Goal: Information Seeking & Learning: Find specific fact

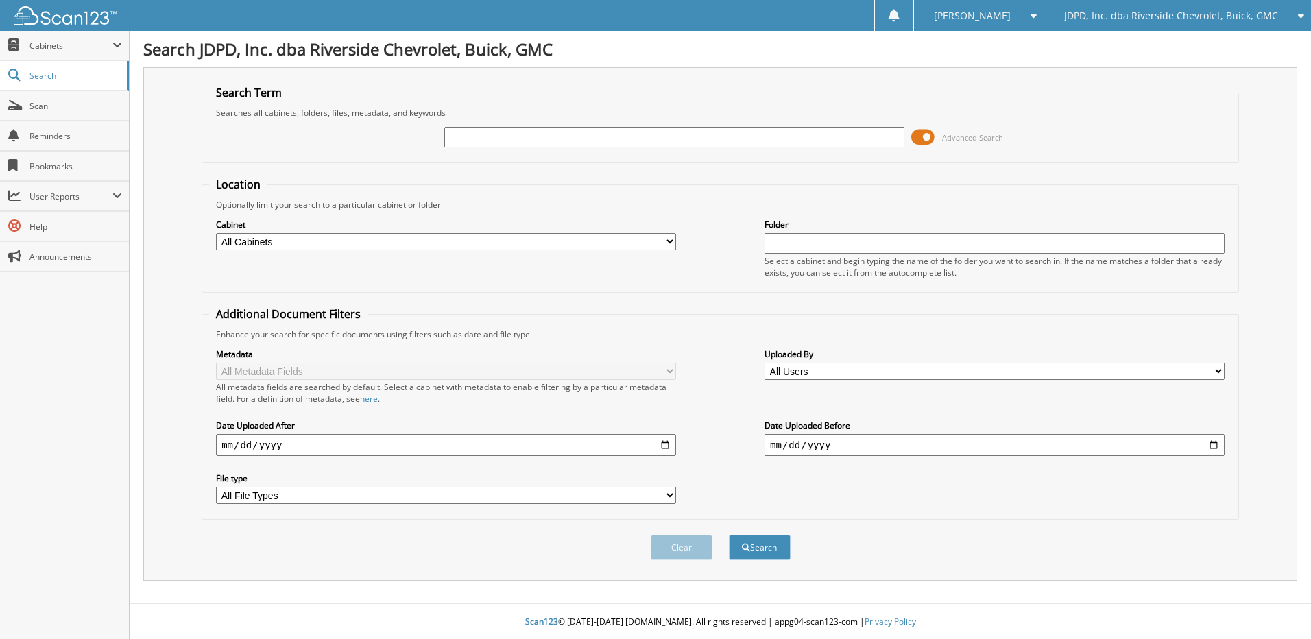
click at [593, 137] on input "text" at bounding box center [674, 137] width 460 height 21
click at [573, 139] on input "text" at bounding box center [674, 137] width 460 height 21
type input "6218268"
click at [729, 535] on button "Search" at bounding box center [760, 547] width 62 height 25
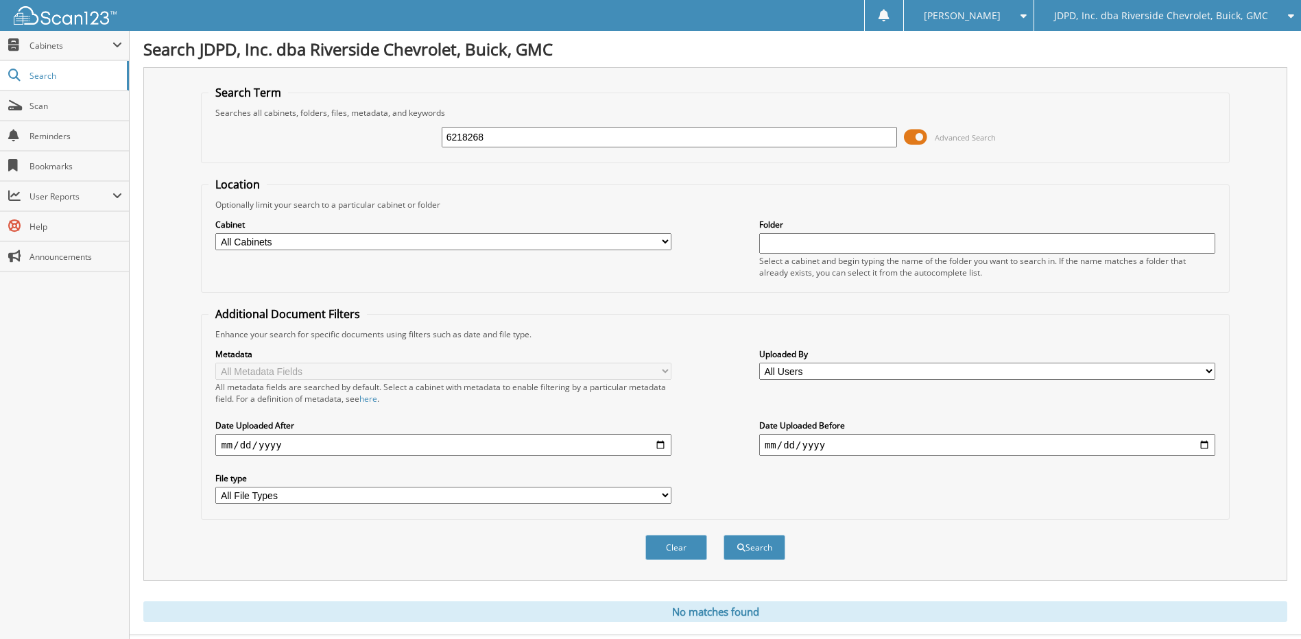
click at [501, 141] on input "6218268" at bounding box center [670, 137] width 456 height 21
click at [724, 535] on button "Search" at bounding box center [755, 547] width 62 height 25
click at [527, 138] on input "6218268" at bounding box center [670, 137] width 456 height 21
click at [547, 141] on input "6218268" at bounding box center [670, 137] width 456 height 21
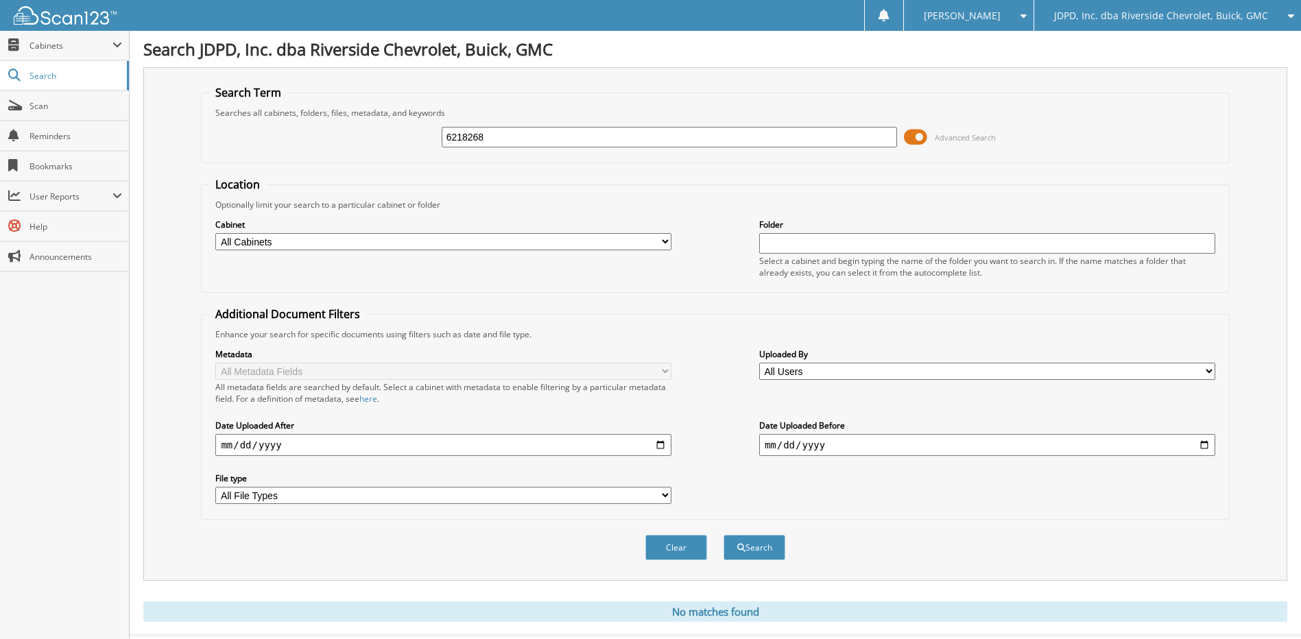
click at [547, 141] on input "6218268" at bounding box center [670, 137] width 456 height 21
type input "6218549"
click at [724, 535] on button "Search" at bounding box center [755, 547] width 62 height 25
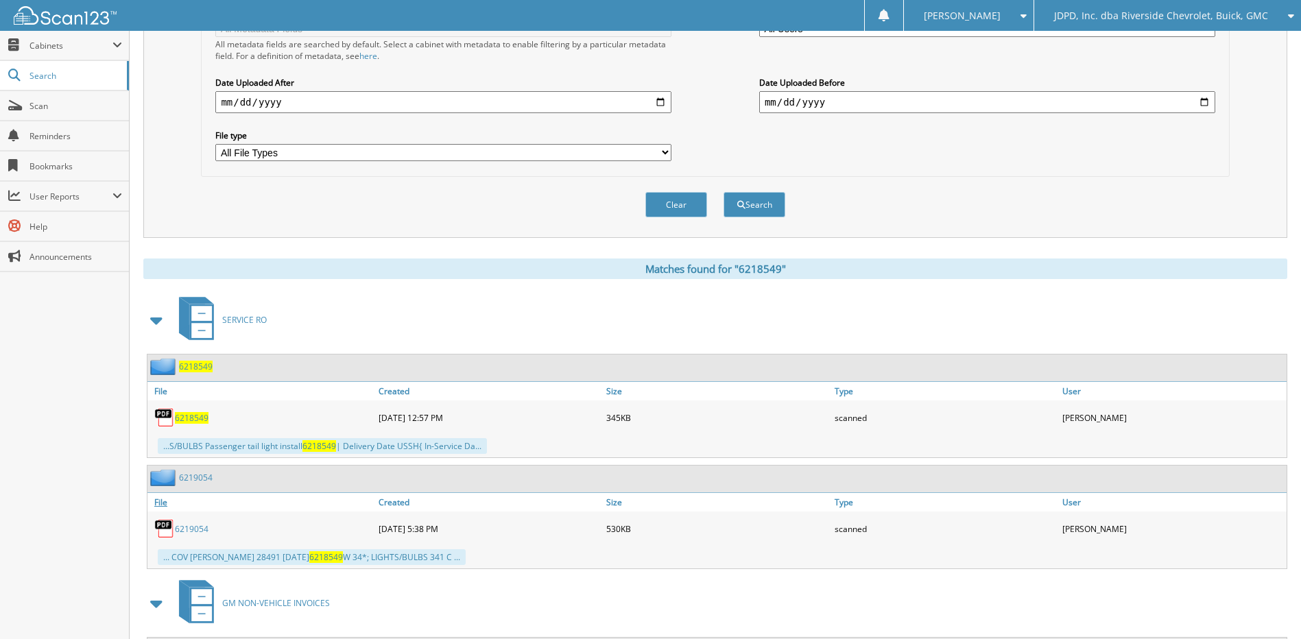
scroll to position [517, 0]
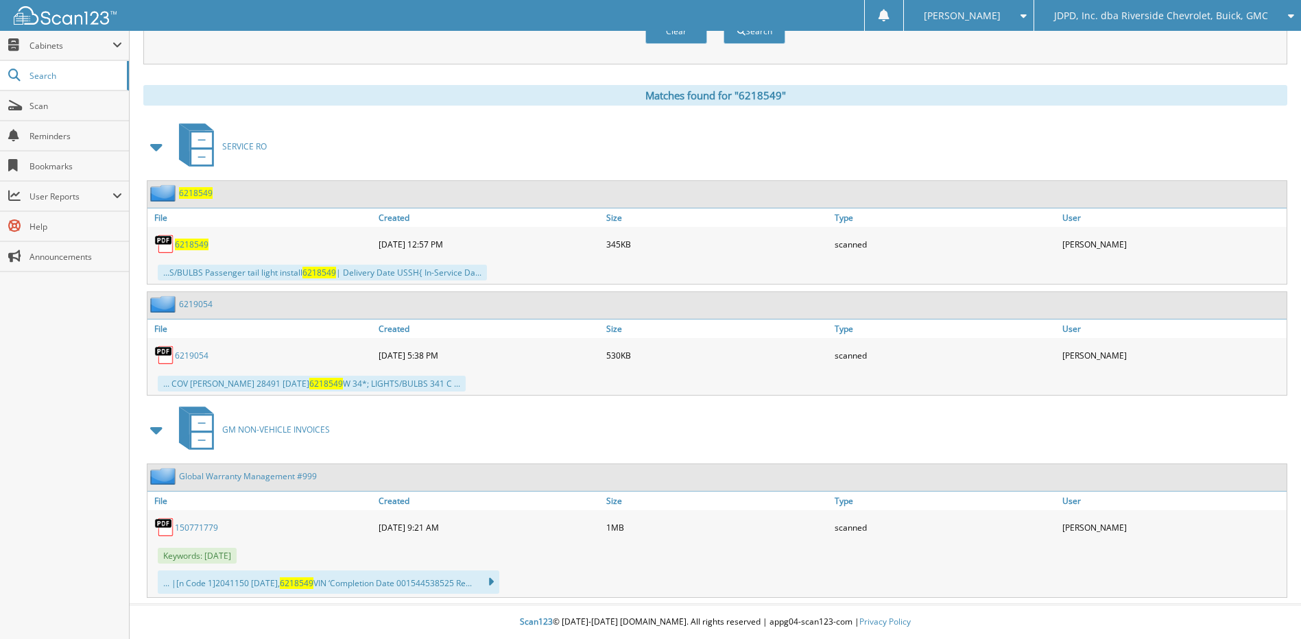
click at [204, 525] on link "150771779" at bounding box center [196, 528] width 43 height 12
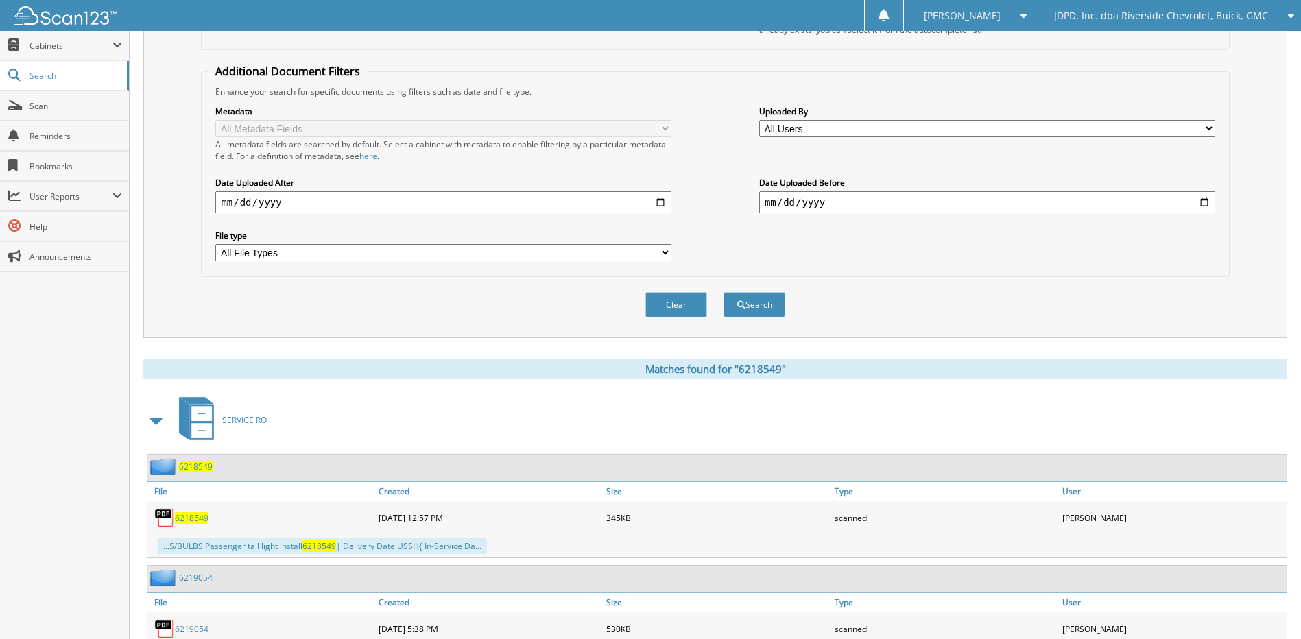
scroll to position [0, 0]
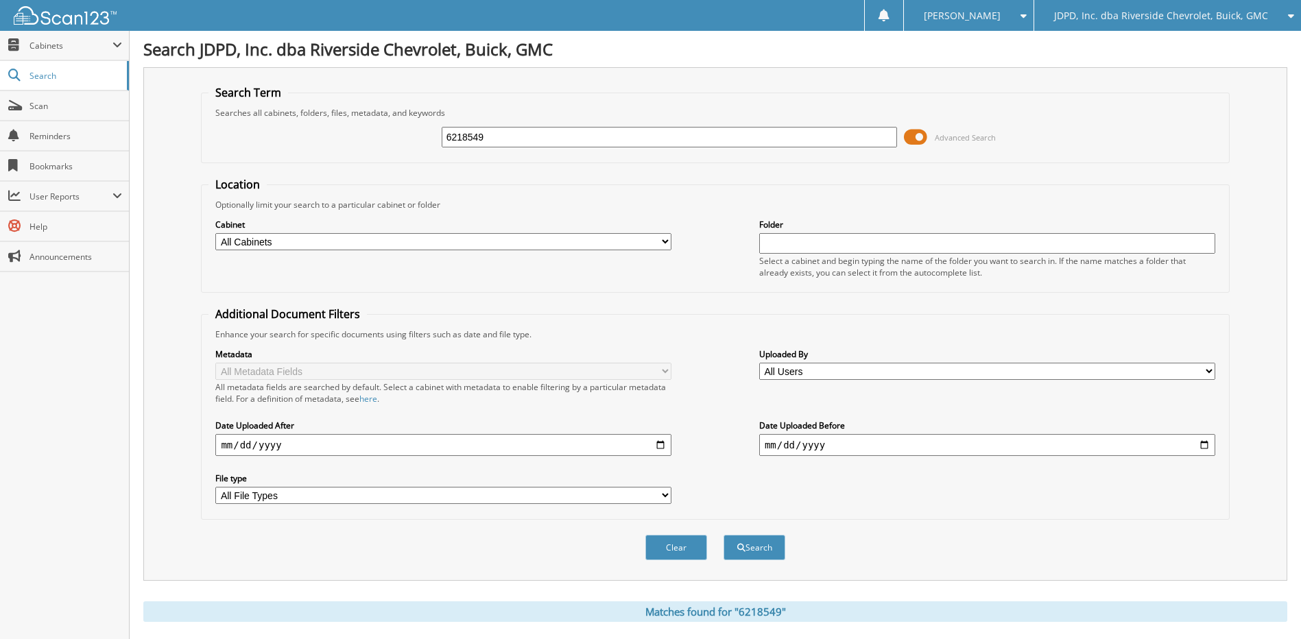
click at [559, 136] on input "6218549" at bounding box center [670, 137] width 456 height 21
type input "6218633"
click at [724, 535] on button "Search" at bounding box center [755, 547] width 62 height 25
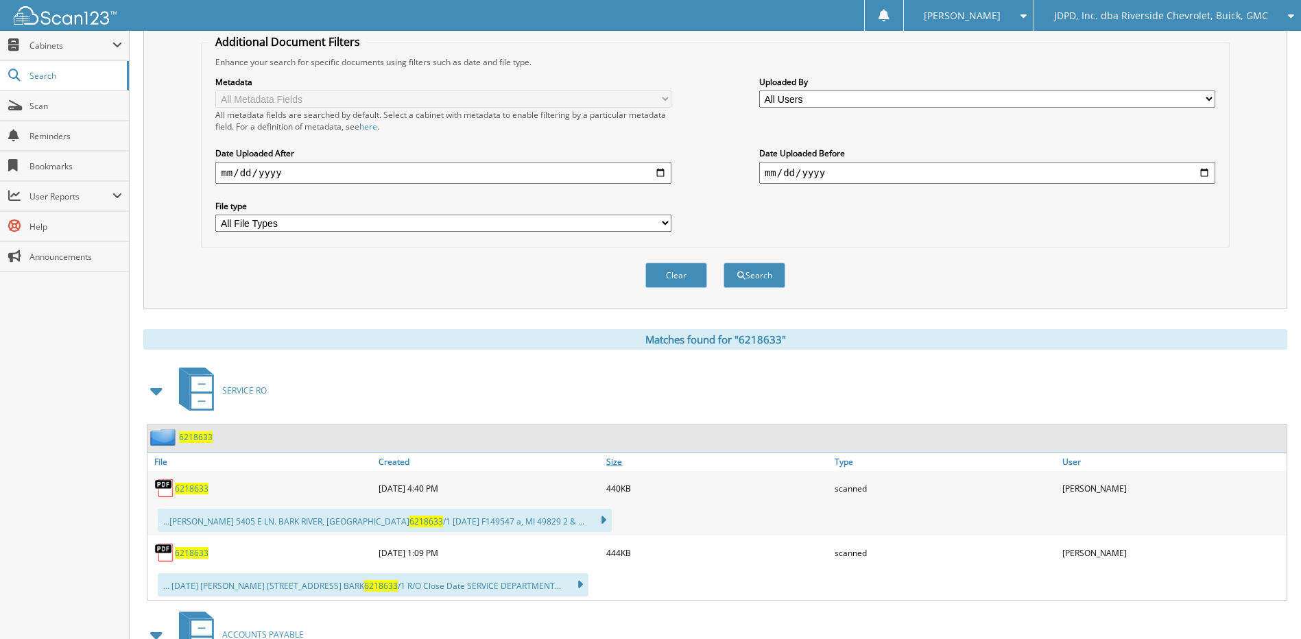
scroll to position [478, 0]
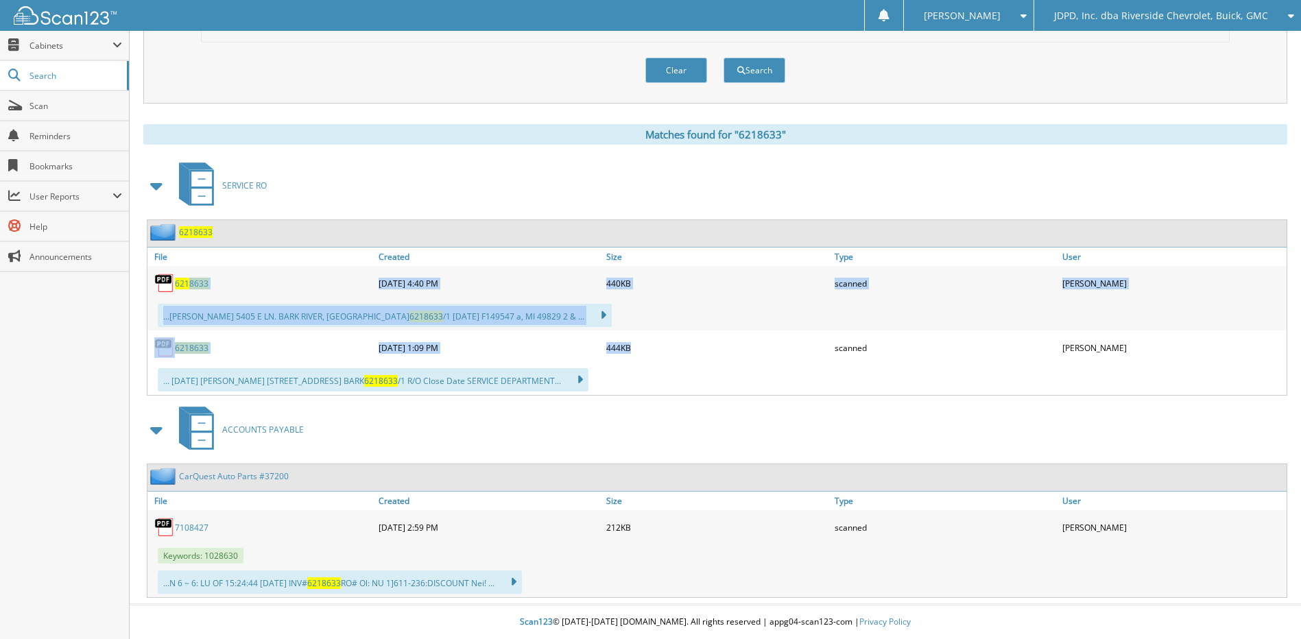
drag, startPoint x: 190, startPoint y: 289, endPoint x: 752, endPoint y: 357, distance: 565.8
click at [752, 357] on div "6218633 09-05-2025 4:40 PM 440KB 6218633 6218633 6218633 444KB" at bounding box center [716, 330] width 1139 height 129
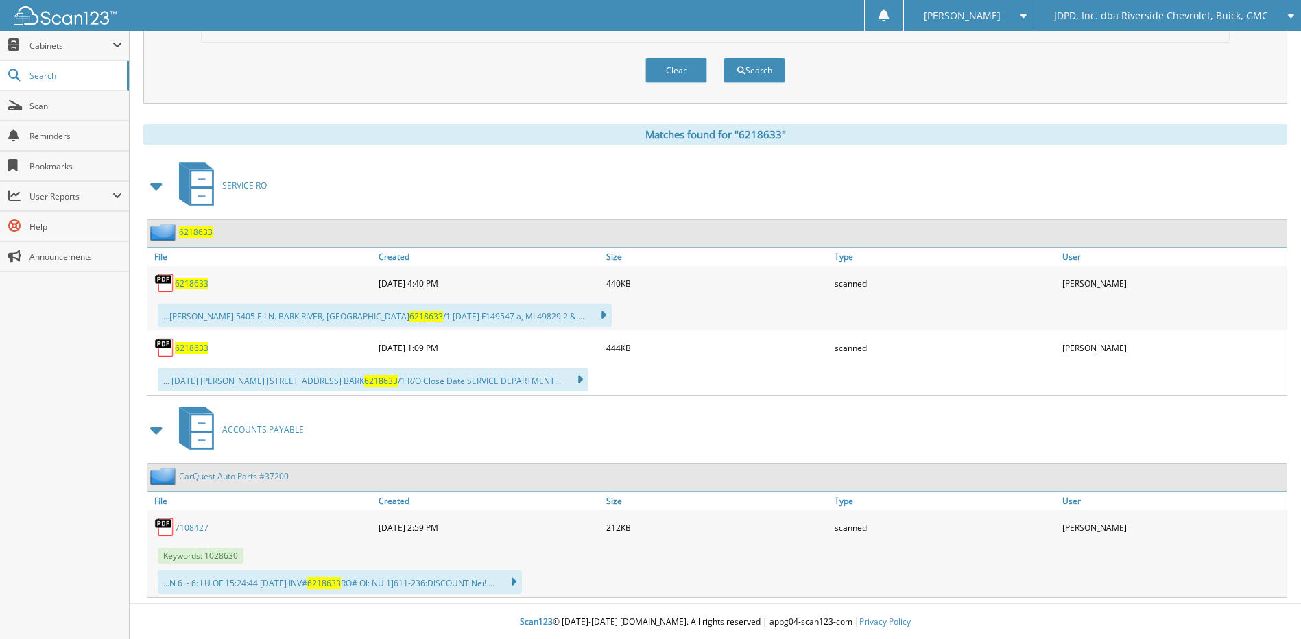
click at [770, 431] on div "ACCOUNTS PAYABLE" at bounding box center [715, 430] width 1144 height 54
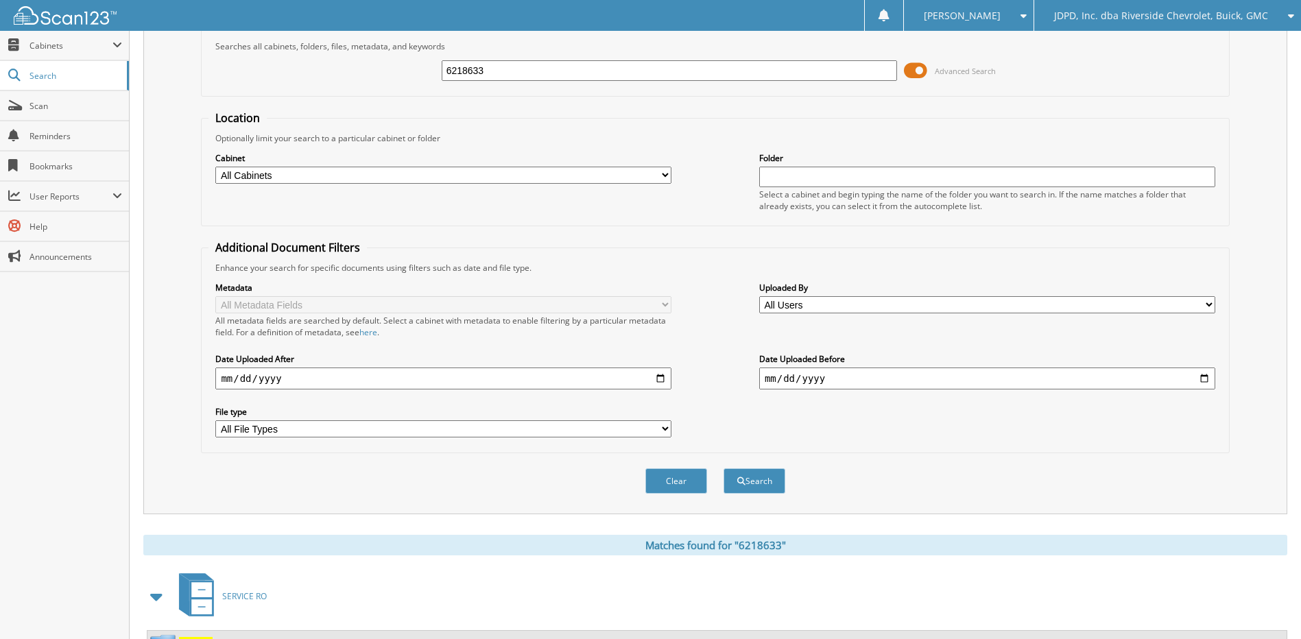
scroll to position [0, 0]
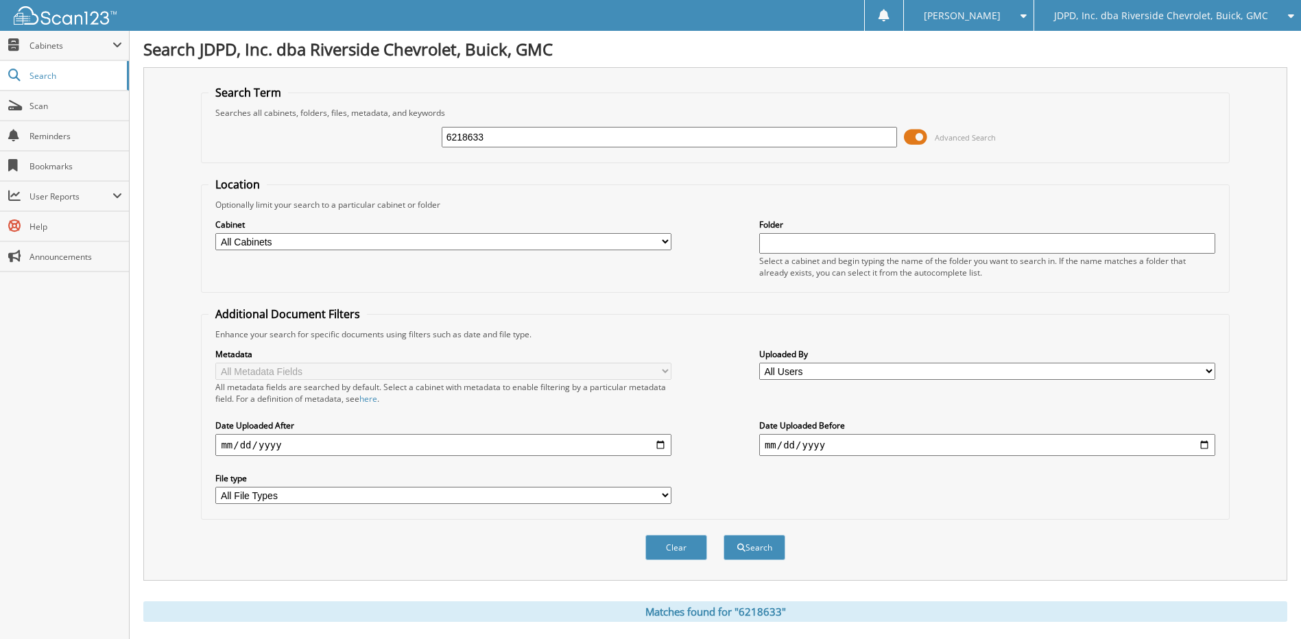
click at [1193, 17] on span "JDPD, Inc. dba Riverside Chevrolet, Buick, GMC" at bounding box center [1161, 16] width 214 height 8
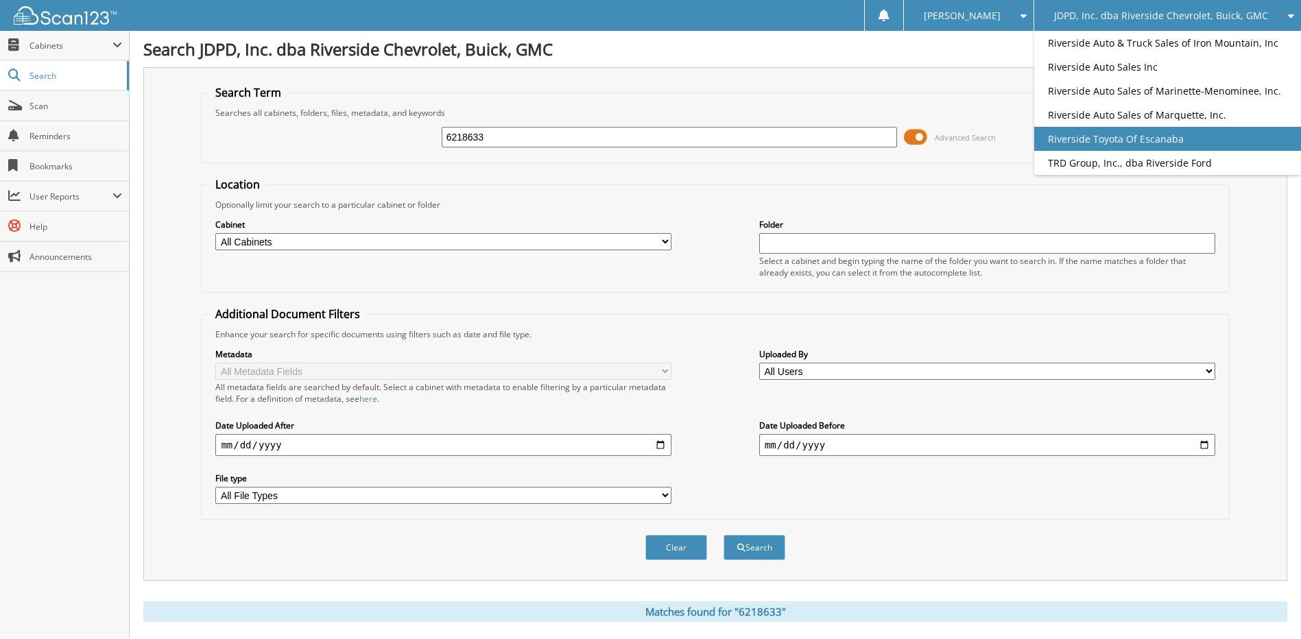
click at [1137, 141] on link "Riverside Toyota Of Escanaba" at bounding box center [1167, 139] width 267 height 24
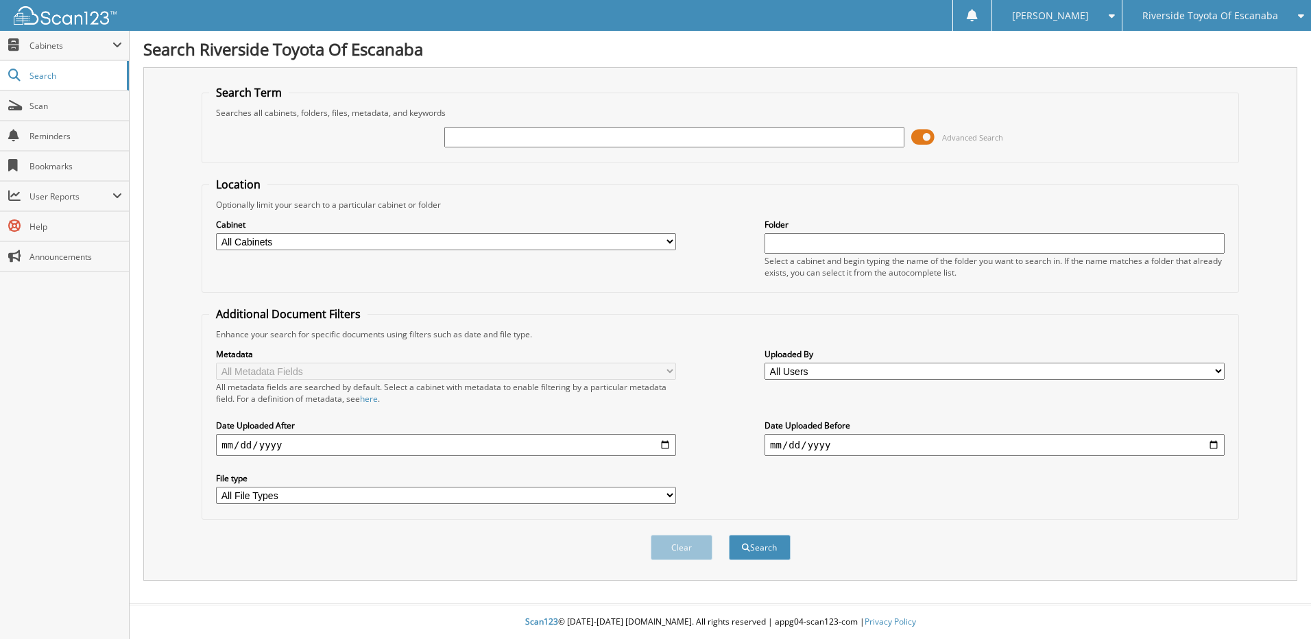
click at [86, 165] on span "Bookmarks" at bounding box center [75, 166] width 93 height 12
type input "22847A"
click at [729, 535] on button "Search" at bounding box center [760, 547] width 62 height 25
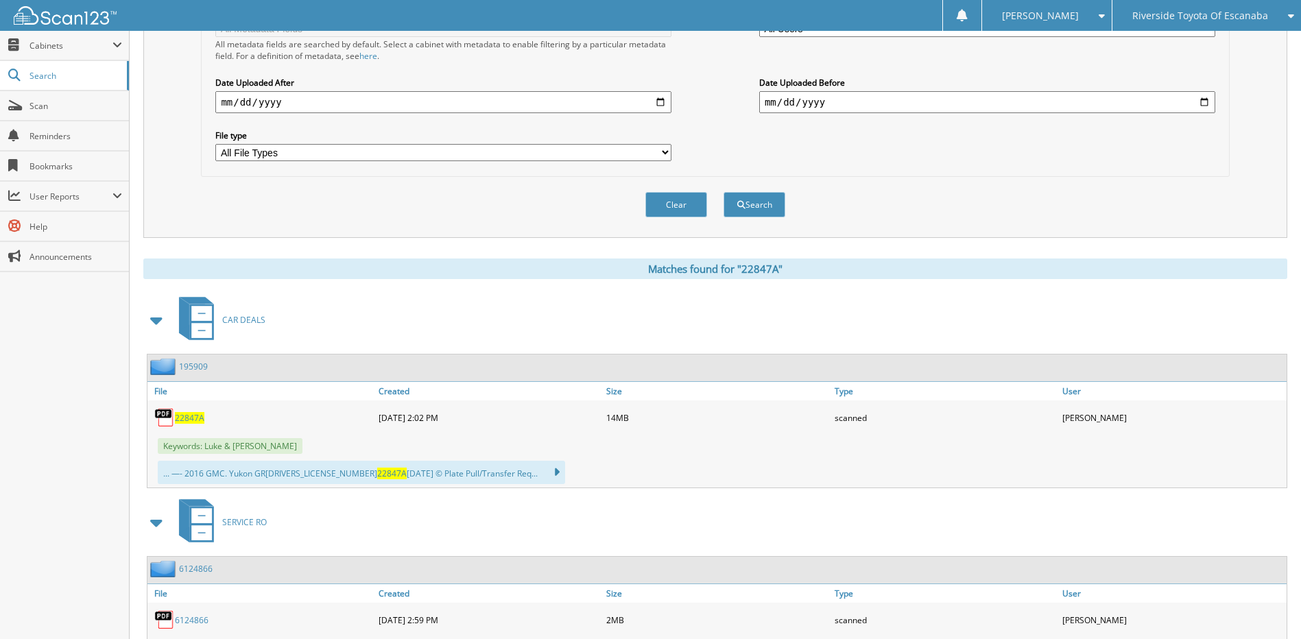
scroll to position [206, 0]
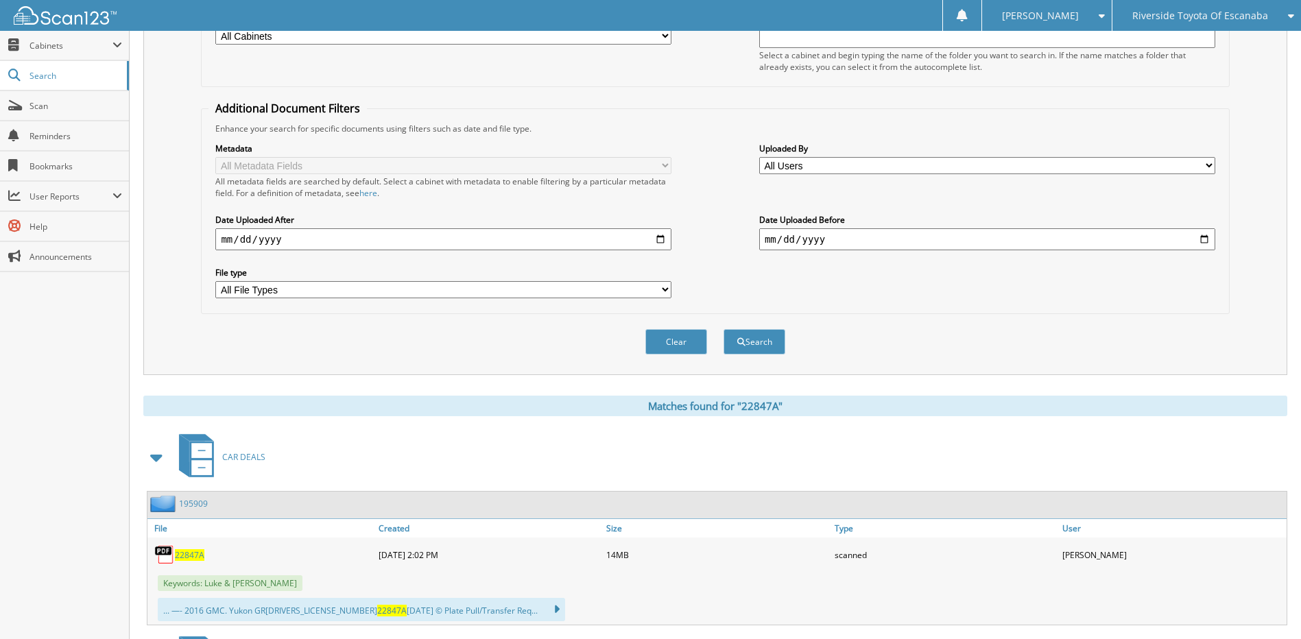
click at [189, 500] on link "195909" at bounding box center [193, 504] width 29 height 12
